Goal: Information Seeking & Learning: Learn about a topic

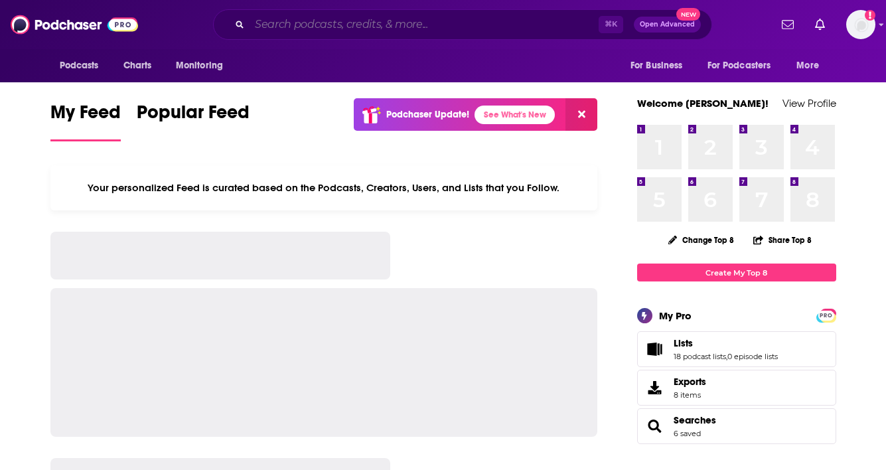
click at [335, 30] on input "Search podcasts, credits, & more..." at bounding box center [424, 24] width 349 height 21
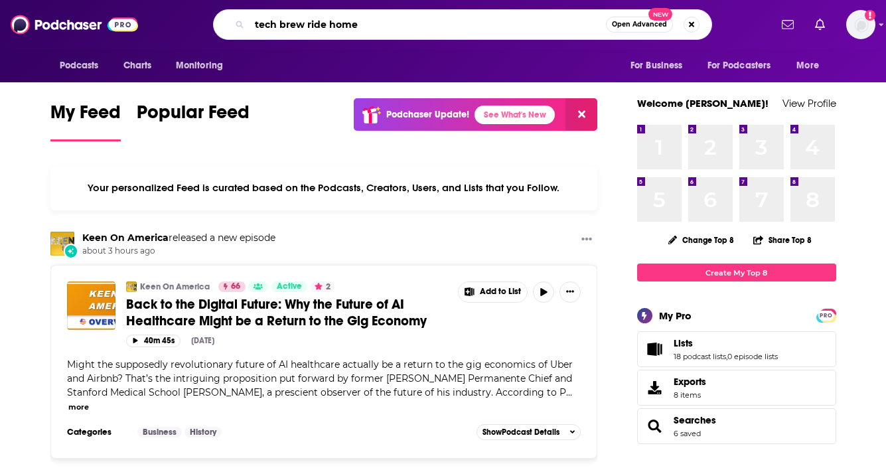
type input "tech brew ride home"
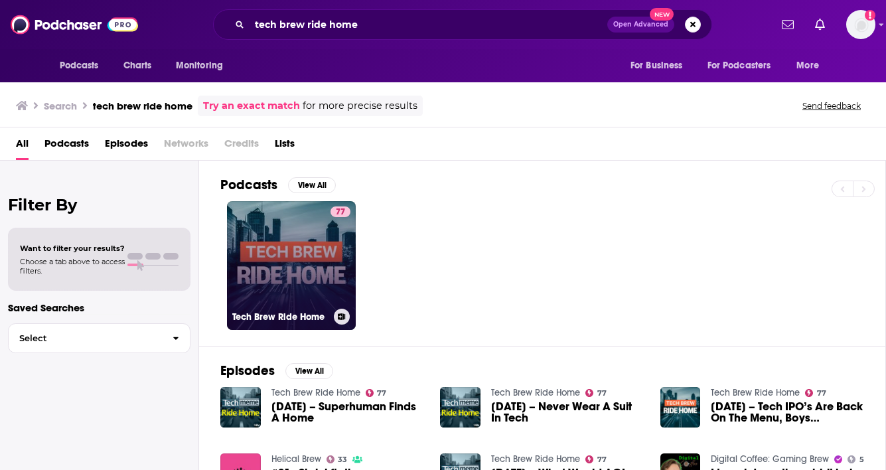
click at [305, 250] on link "77 Tech Brew Ride Home" at bounding box center [291, 265] width 129 height 129
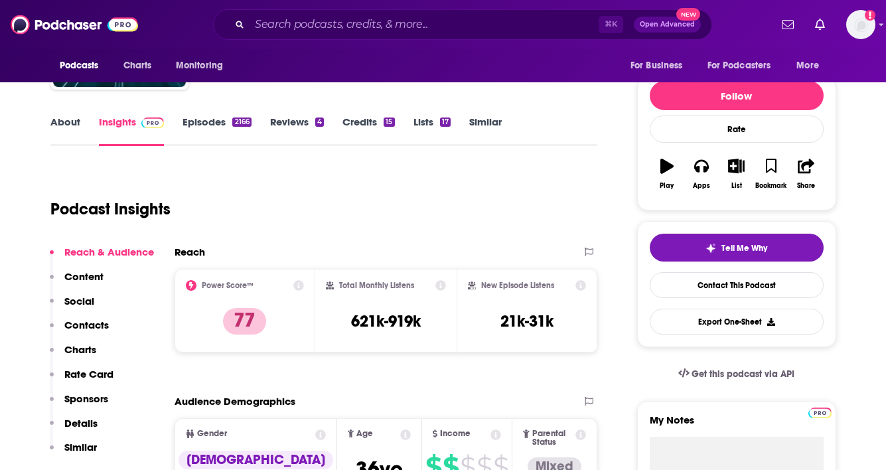
scroll to position [185, 0]
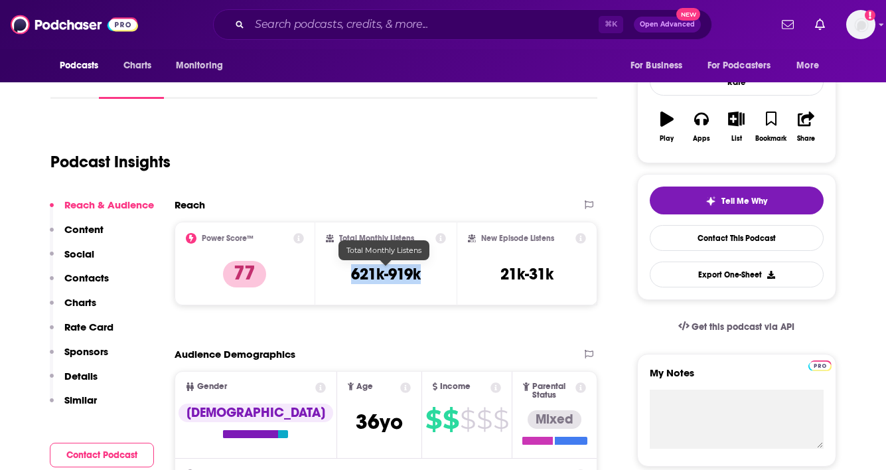
drag, startPoint x: 439, startPoint y: 279, endPoint x: 339, endPoint y: 279, distance: 100.2
click at [339, 279] on div "Total Monthly Listens 621k-919k" at bounding box center [386, 263] width 120 height 61
copy h3 "621k-919k"
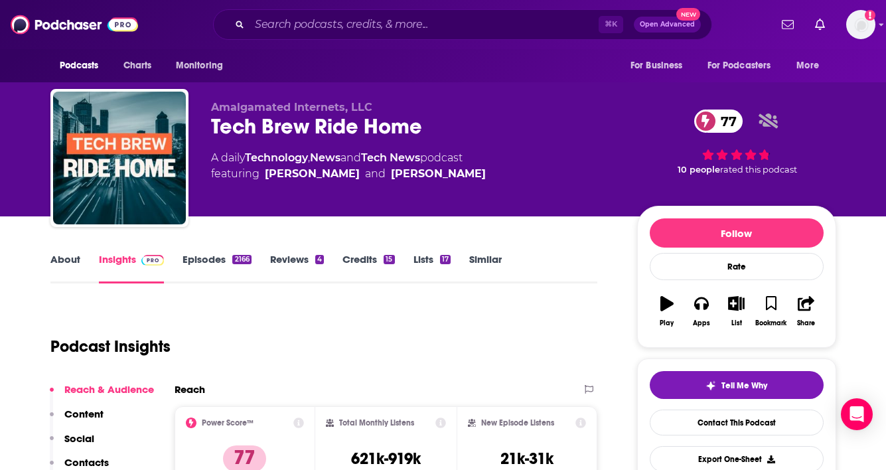
click at [68, 262] on link "About" at bounding box center [65, 268] width 30 height 31
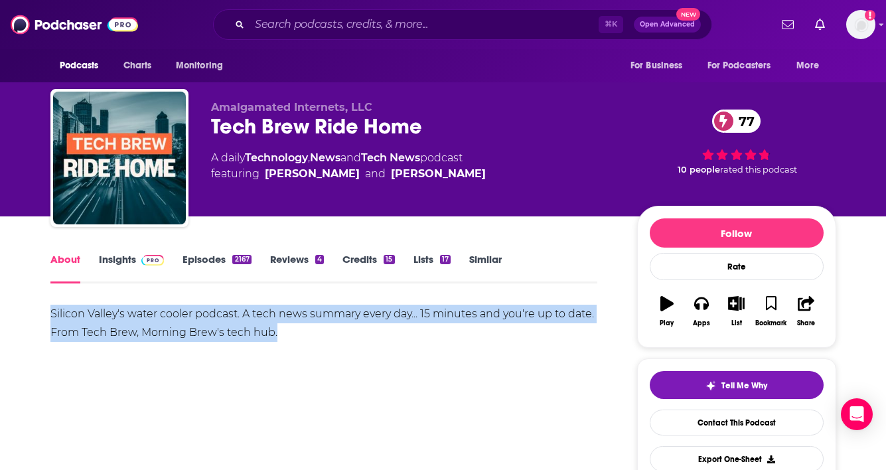
drag, startPoint x: 143, startPoint y: 321, endPoint x: 41, endPoint y: 317, distance: 101.7
copy div "Silicon Valley's water cooler podcast. A tech news summary every day... 15 minu…"
